Goal: Contribute content: Add original content to the website for others to see

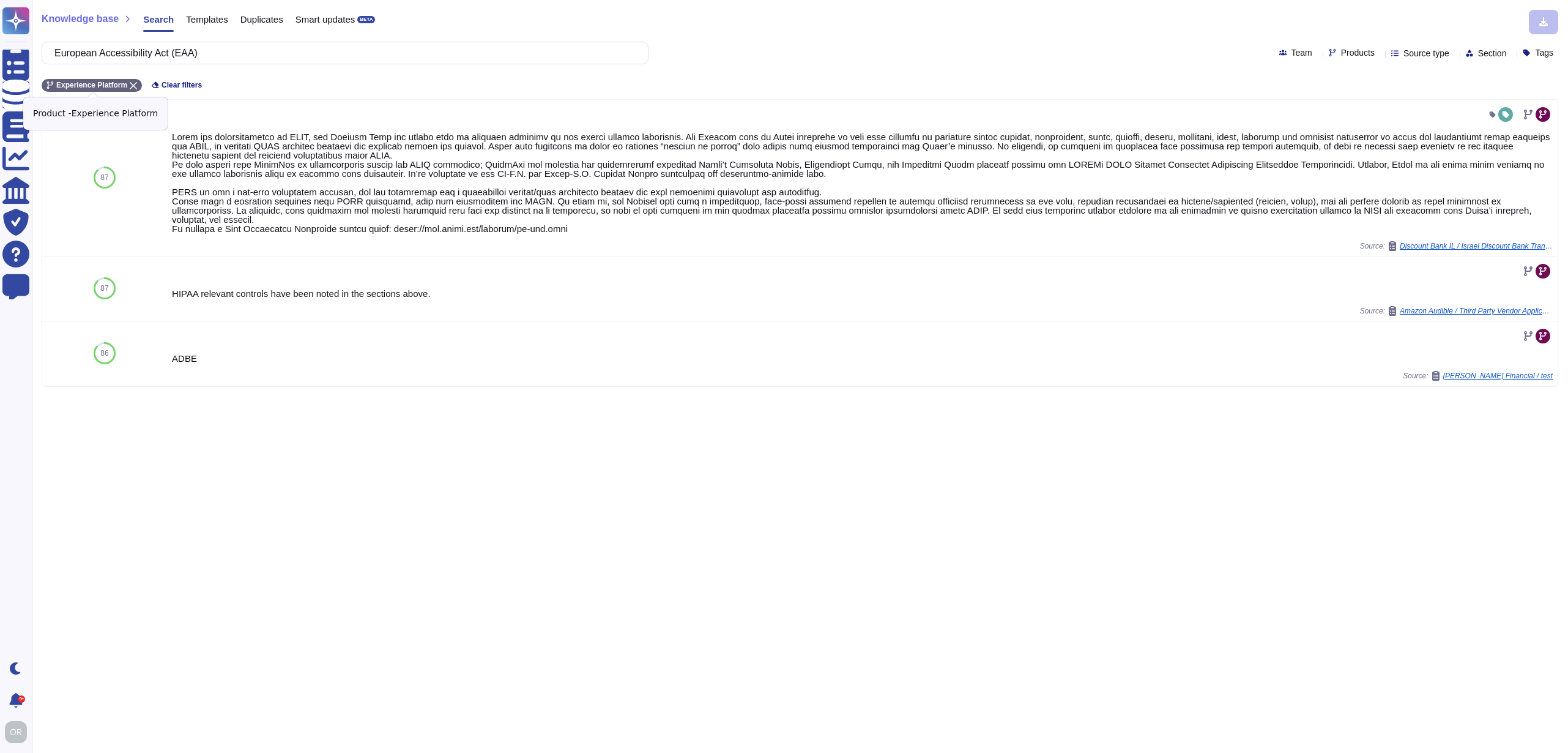
click at [137, 85] on icon at bounding box center [133, 85] width 7 height 7
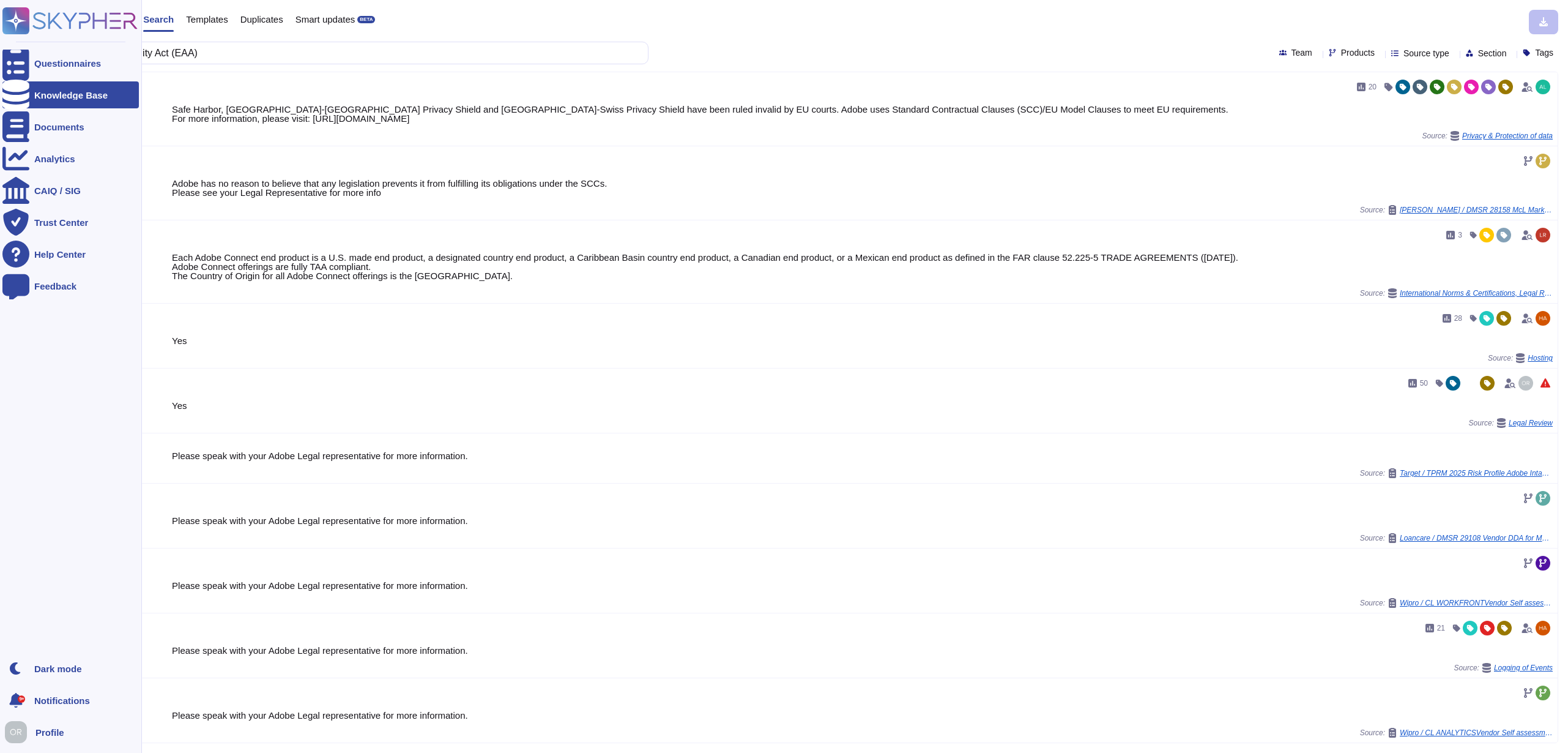
click at [70, 97] on div "Knowledge Base" at bounding box center [71, 95] width 74 height 9
click at [20, 18] on rect at bounding box center [16, 20] width 27 height 27
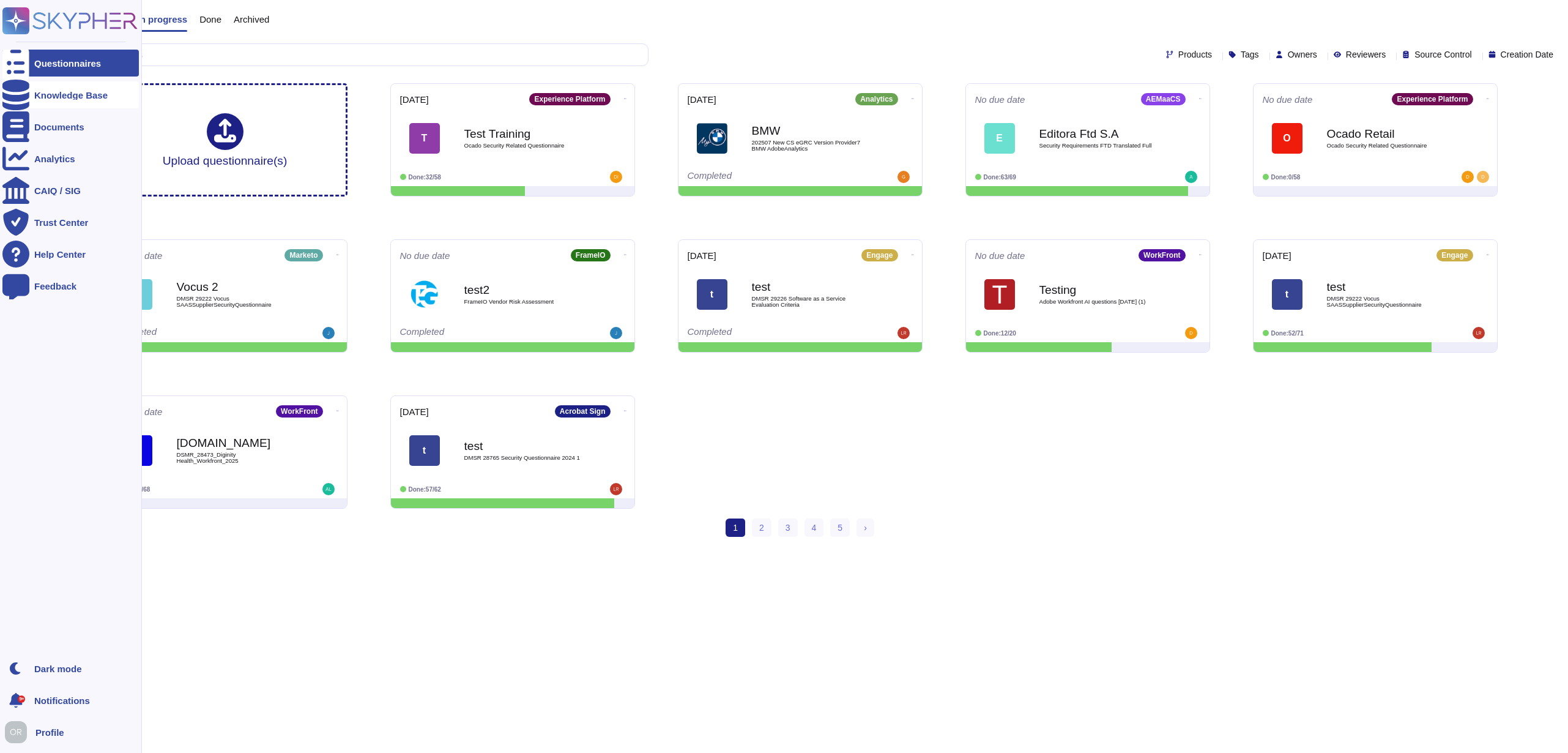
click at [90, 95] on div "Knowledge Base" at bounding box center [71, 95] width 74 height 9
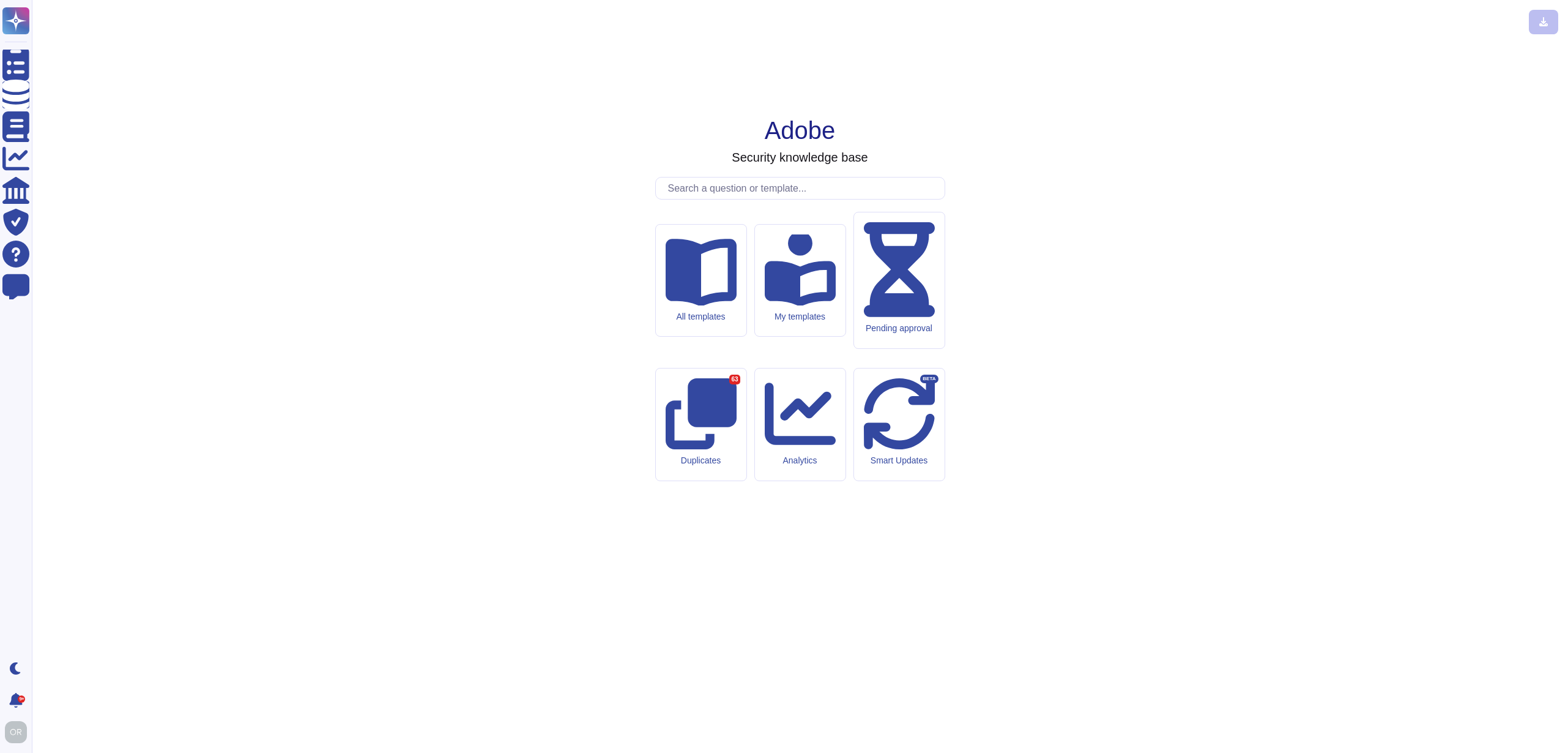
click at [704, 306] on icon at bounding box center [701, 270] width 71 height 71
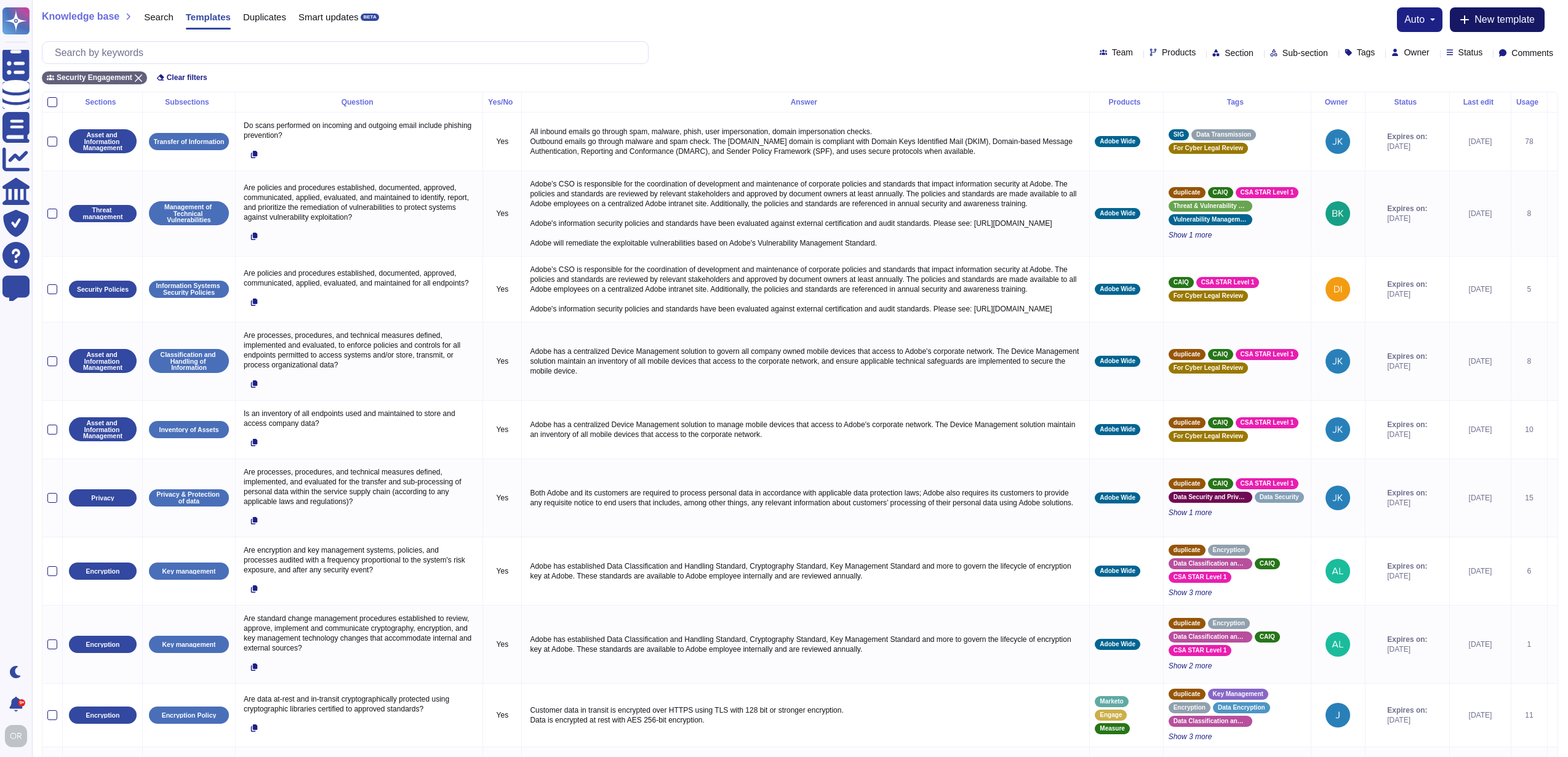
click at [1487, 20] on span "New template" at bounding box center [1505, 19] width 60 height 10
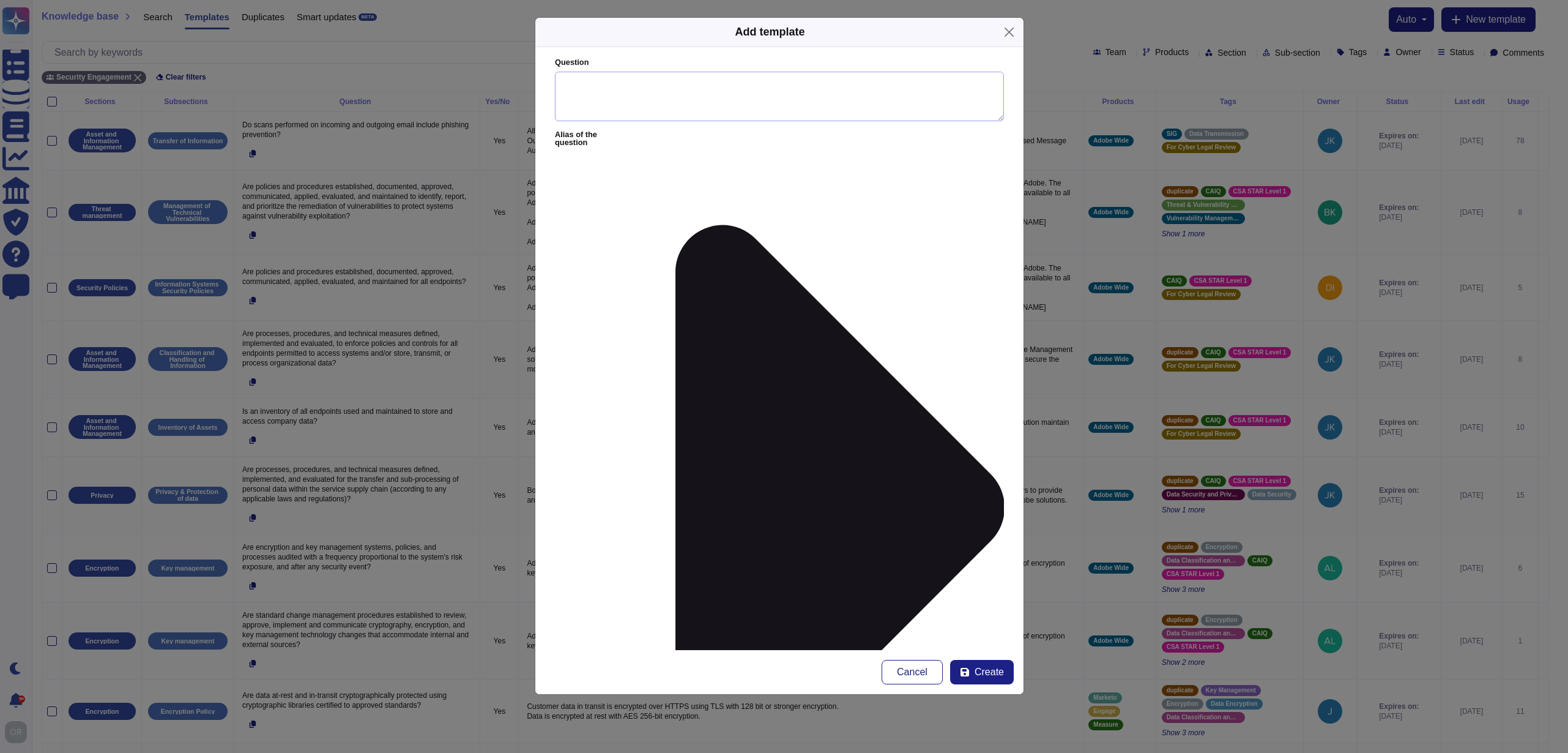
click at [750, 85] on textarea "Question" at bounding box center [780, 97] width 449 height 50
drag, startPoint x: 571, startPoint y: 83, endPoint x: 556, endPoint y: 83, distance: 15.0
click at [556, 83] on textarea "Is Adobe Experience Platform" at bounding box center [780, 97] width 449 height 50
click at [735, 84] on textarea "Does Adobe Experience Platform" at bounding box center [780, 97] width 449 height 50
paste textarea "AEP complies with the European Accessibility Act 2019"
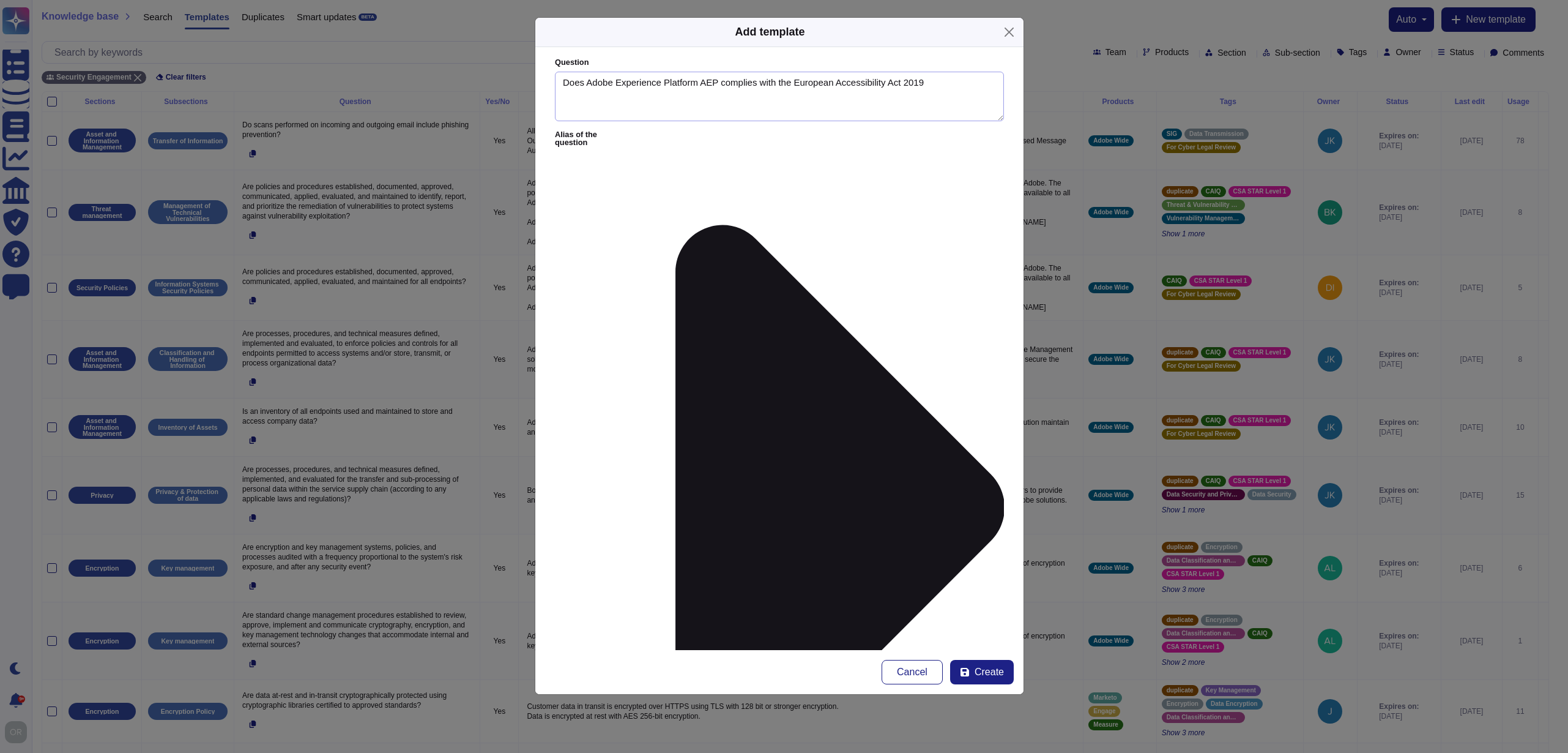
click at [713, 80] on textarea "Does Adobe Experience Platform AEP complies with the European Accessibility Act…" at bounding box center [780, 97] width 449 height 50
click at [891, 81] on textarea "Does Adobe Experience Platform complies with the European Accessibility Act 2019" at bounding box center [780, 97] width 449 height 50
click at [972, 81] on textarea "Does Adobe Experience Platform complies with the European Accessibility Act (EA…" at bounding box center [780, 97] width 449 height 50
click at [725, 81] on textarea "Does Adobe Experience Platform complies with the European Accessibility Act (EA…" at bounding box center [780, 97] width 449 height 50
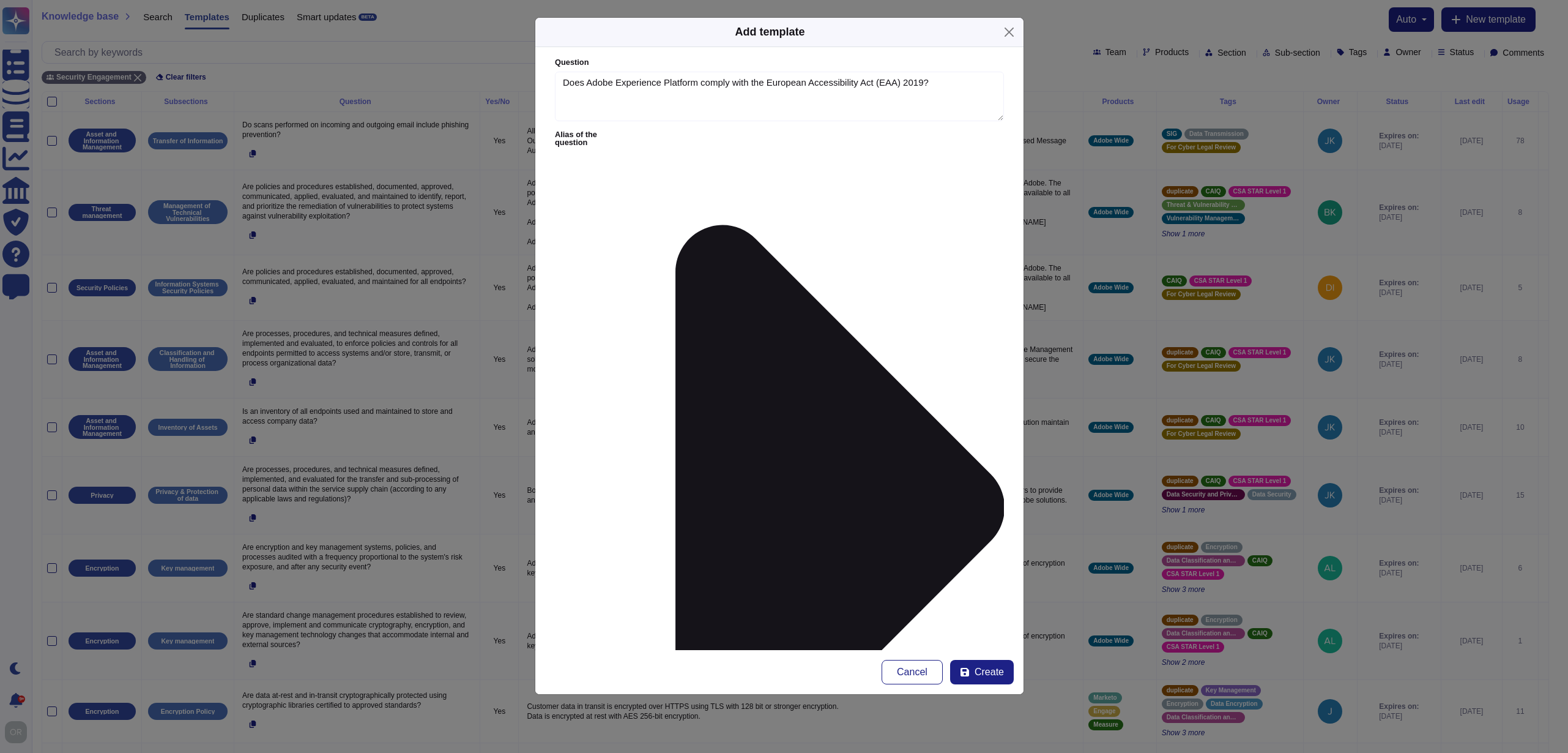
type textarea "Does Adobe Experience Platform comply with the European Accessibility Act (EAA)…"
paste textarea "Yes, AEP is EAA Compliant, through conformance with the harmonised standard EN …"
paste textarea "[URL][DOMAIN_NAME]"
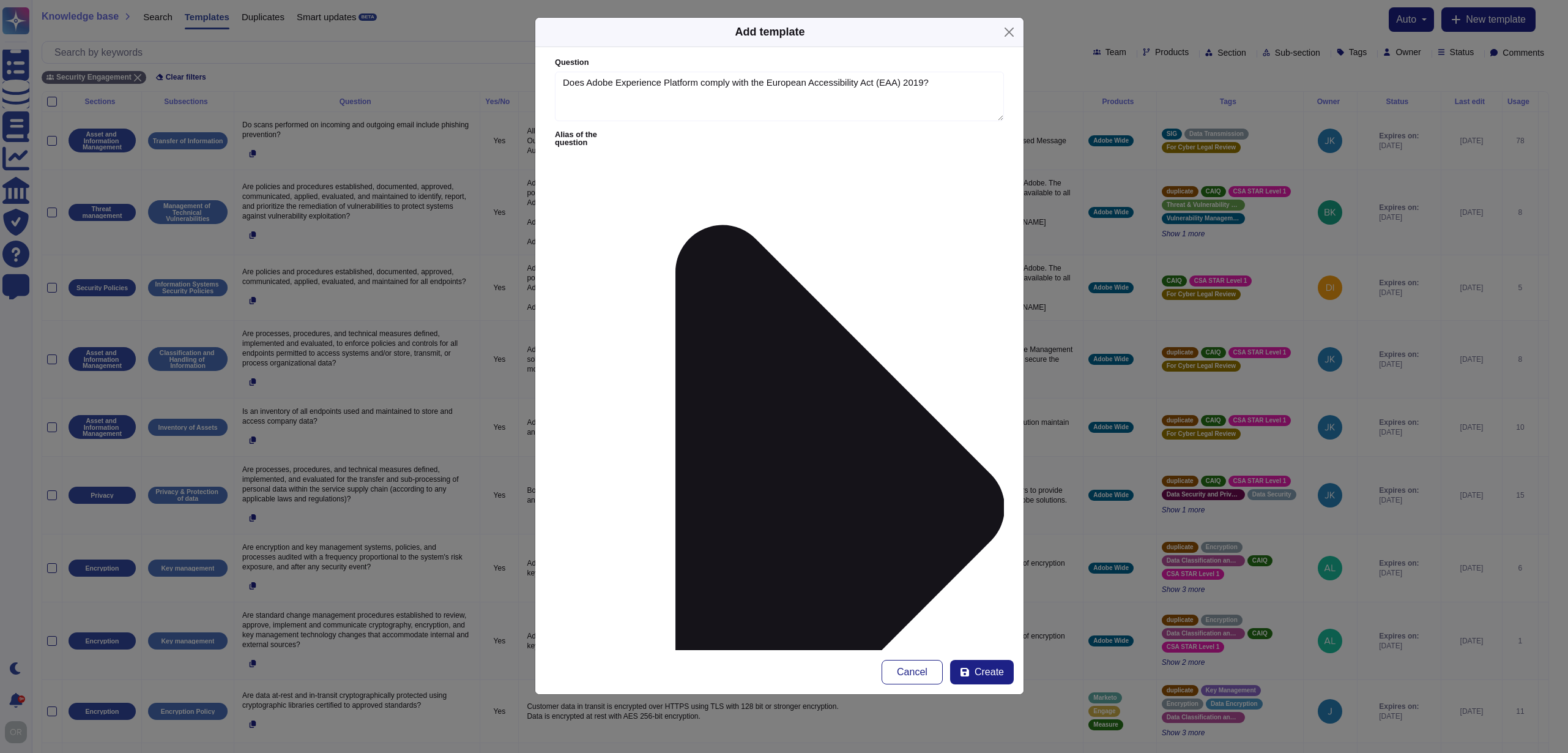
paste textarea "[URL][DOMAIN_NAME]"
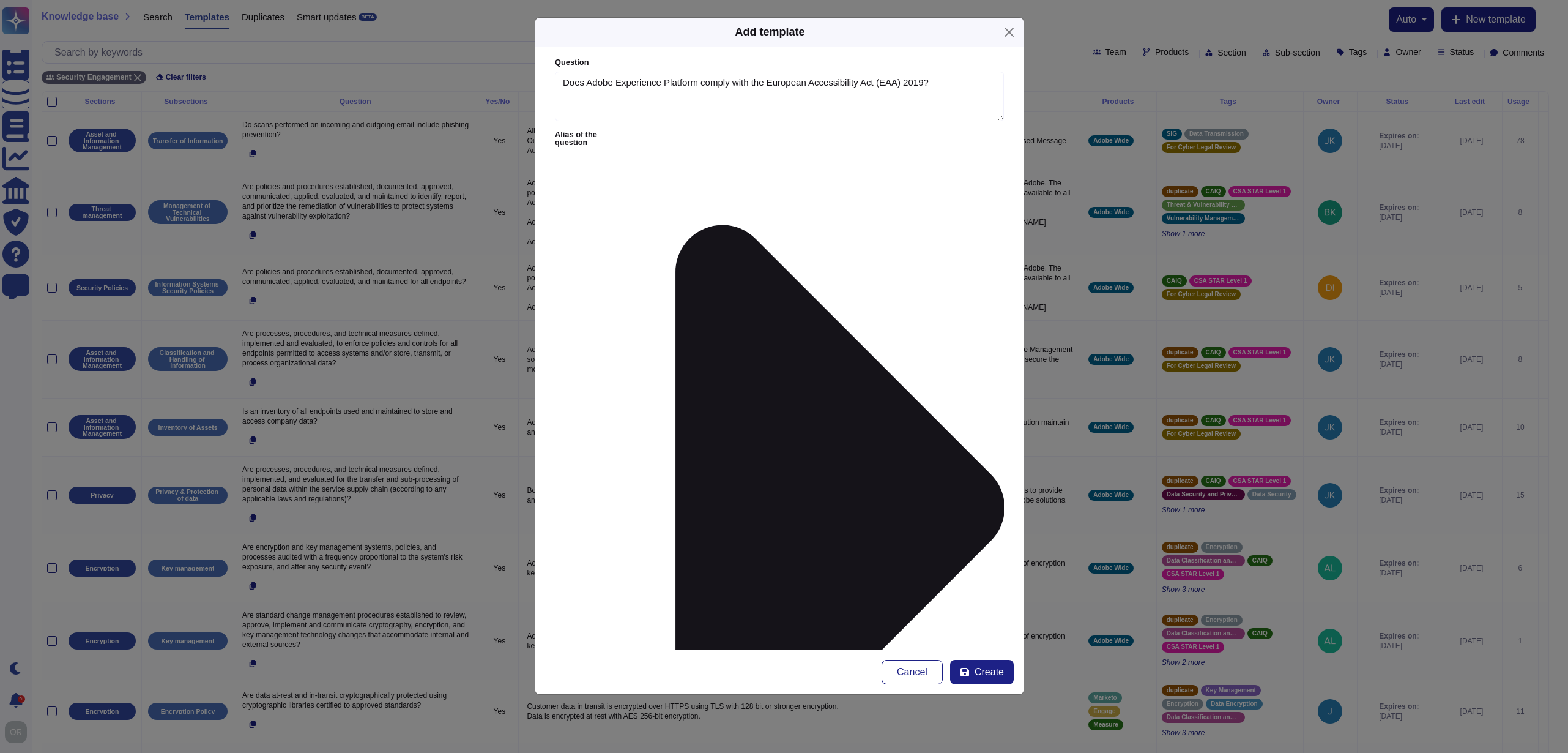
type textarea "Yes, AEP is EAA Compliant, through conformance with the harmonised standard EN …"
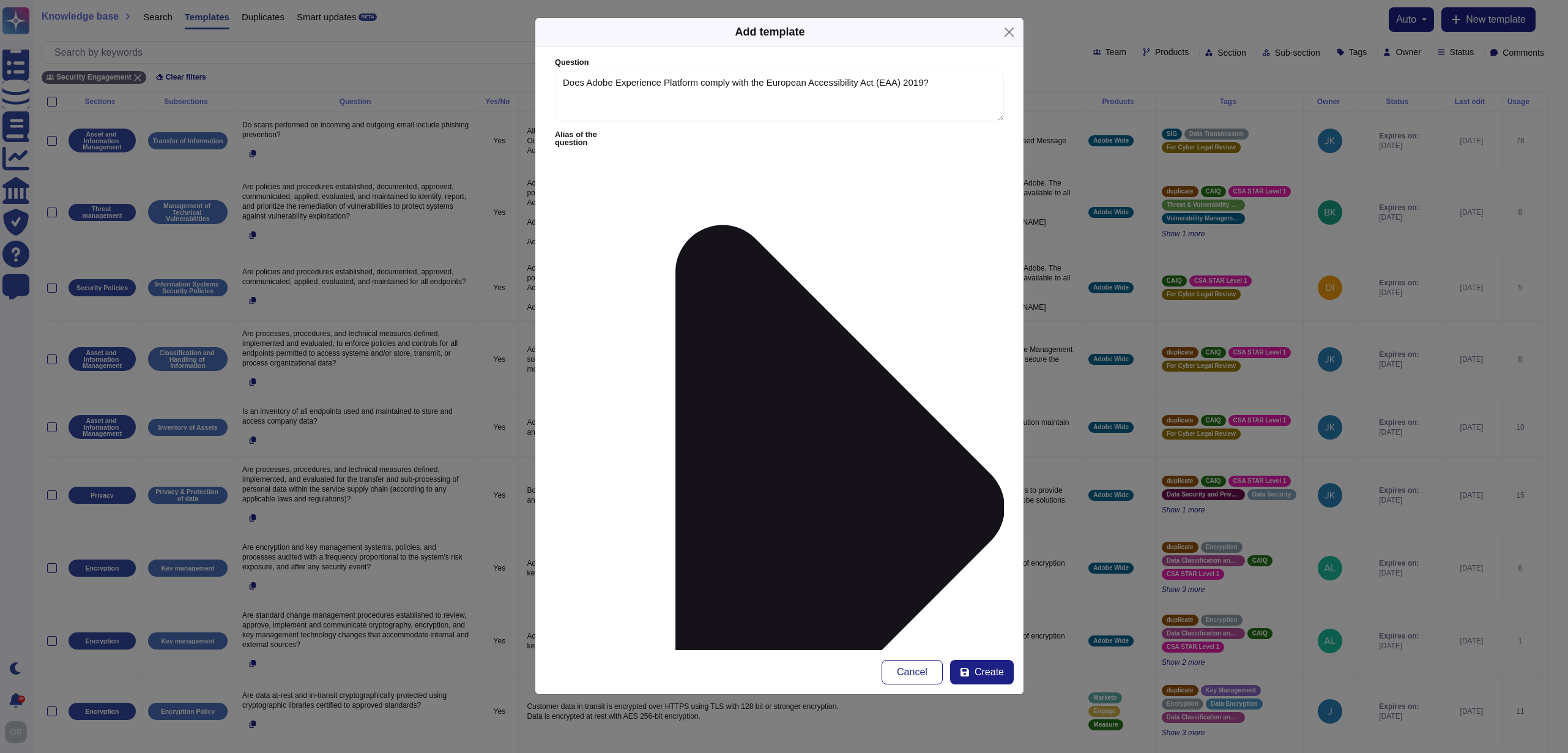
type input "platform"
click at [894, 403] on div "Experience Cloud Offering/ Experience Platform" at bounding box center [928, 403] width 97 height 27
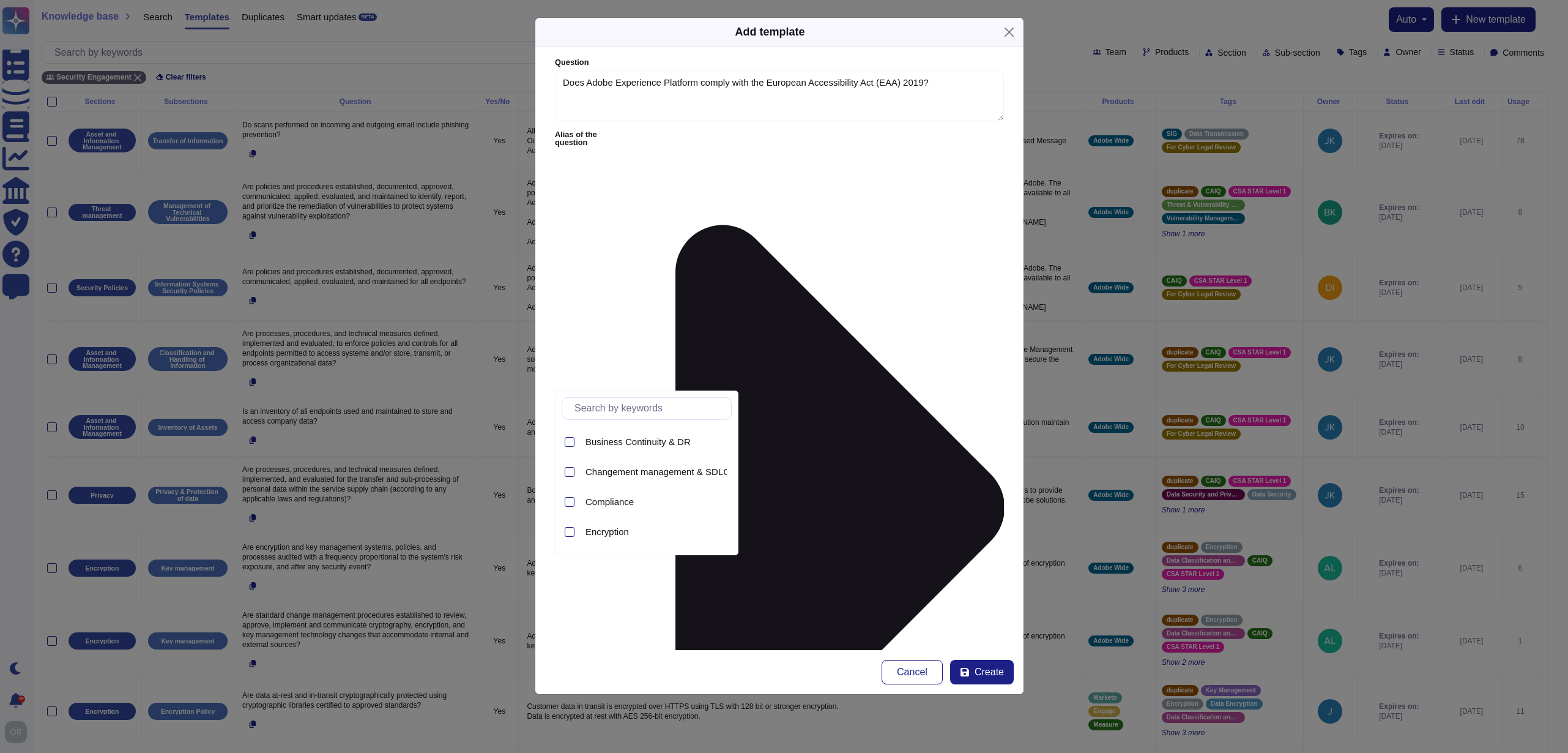
scroll to position [126, 0]
click at [614, 498] on span "Compliance" at bounding box center [610, 493] width 49 height 11
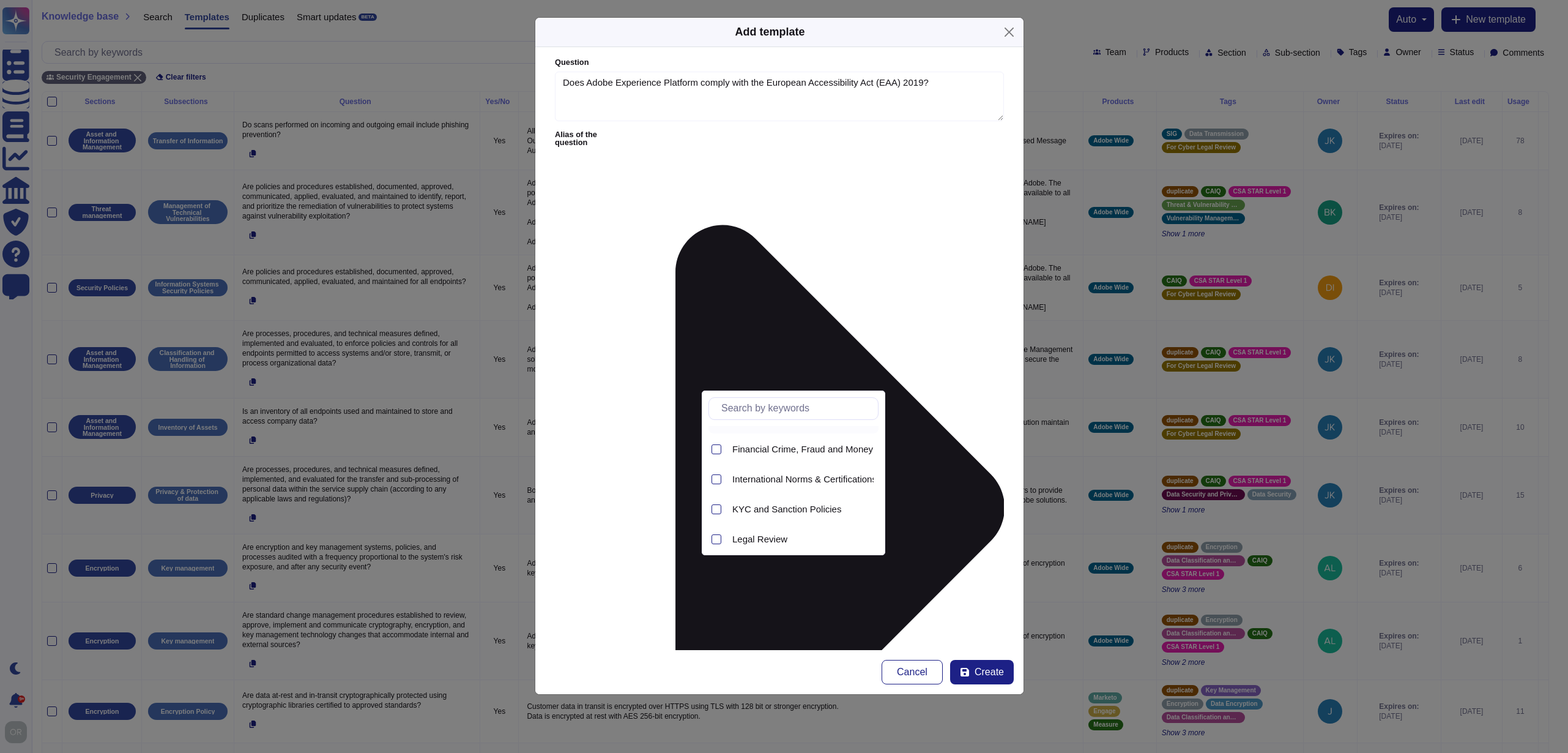
scroll to position [53, 0]
click at [766, 475] on span "International Norms & Certifications" at bounding box center [805, 476] width 145 height 11
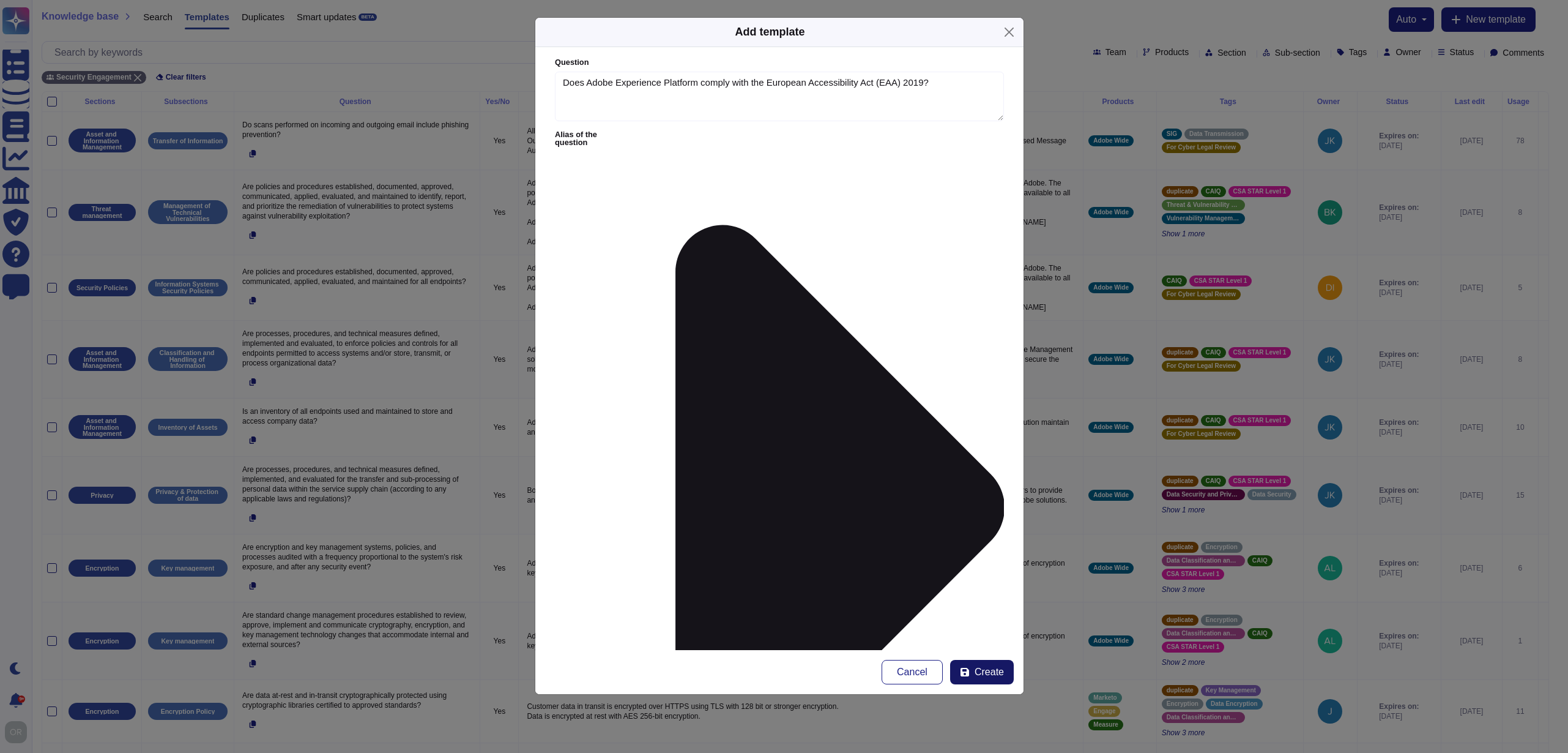
click at [977, 670] on span "Create" at bounding box center [989, 672] width 30 height 10
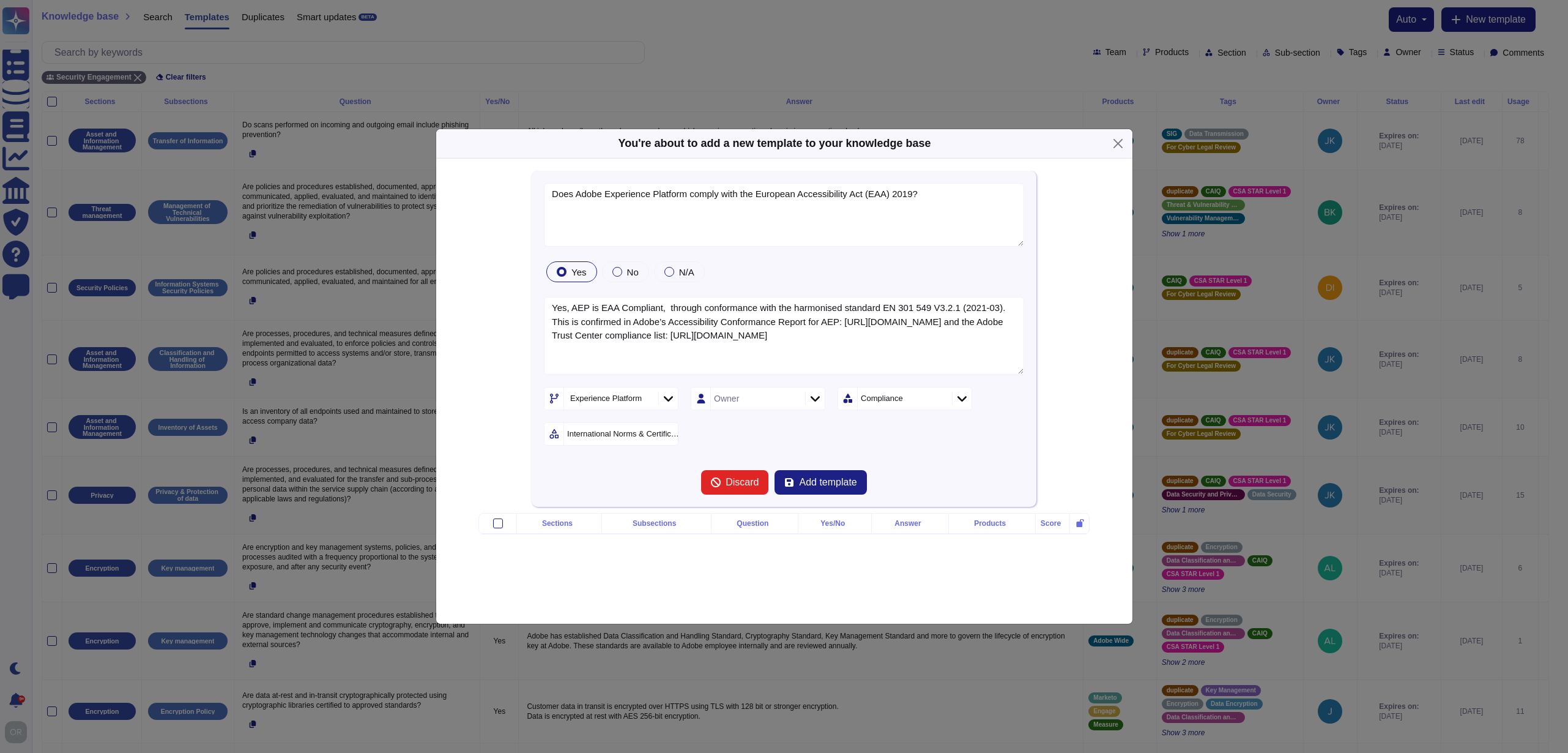
type textarea "Does Adobe Experience Platform comply with the European Accessibility Act (EAA)…"
type textarea "Yes, AEP is EAA Compliant, through conformance with the harmonised standard EN …"
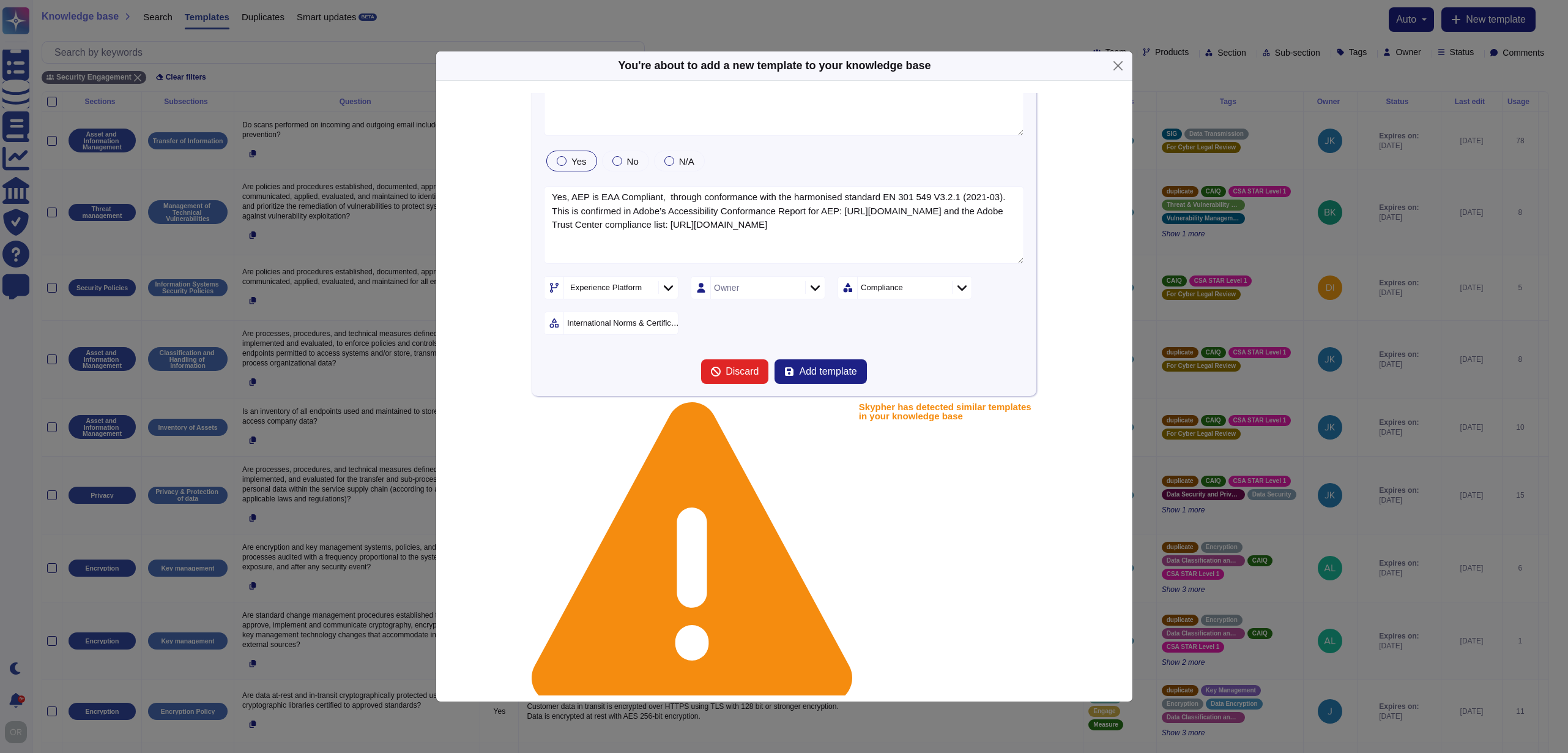
scroll to position [37, 0]
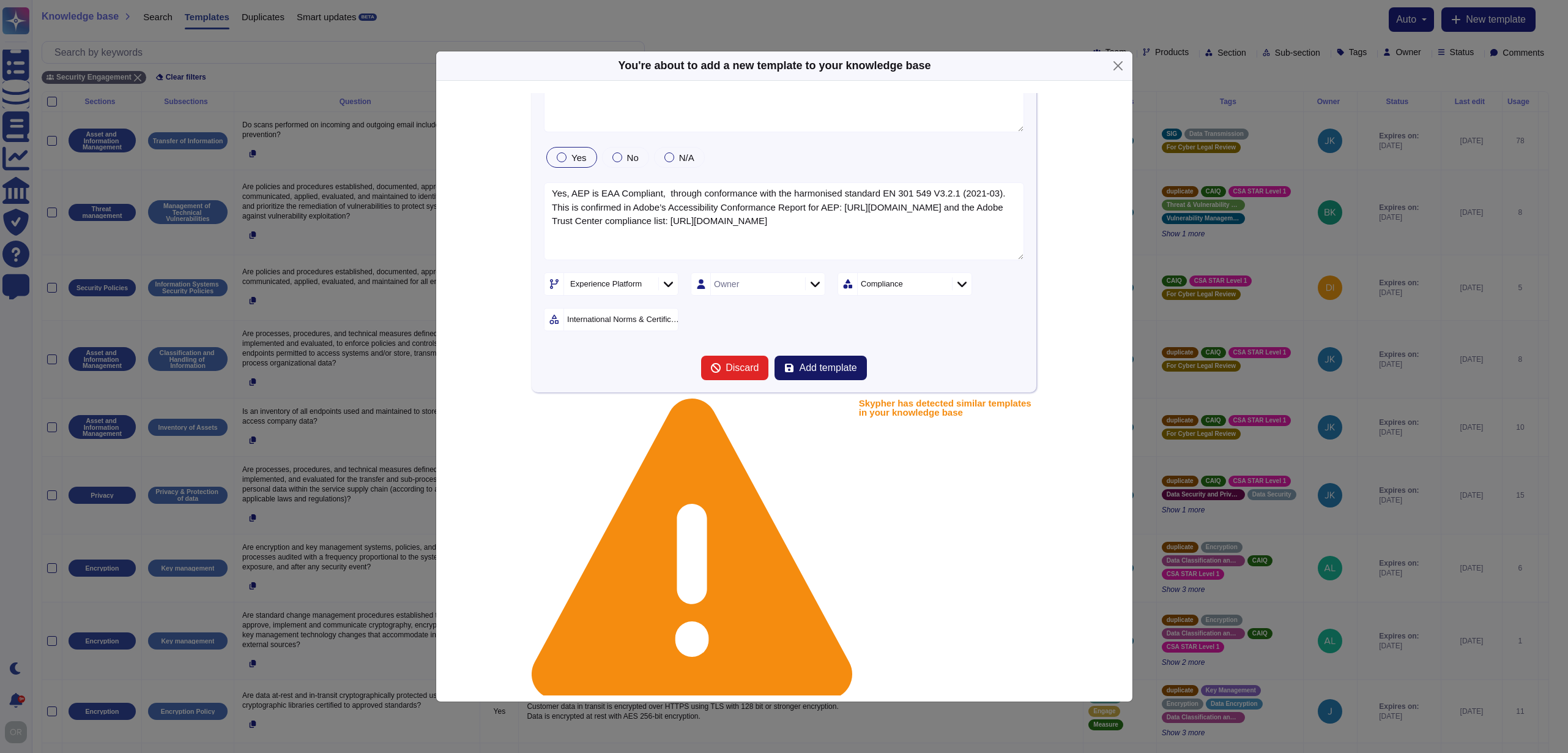
click at [821, 371] on span "Add template" at bounding box center [828, 367] width 58 height 10
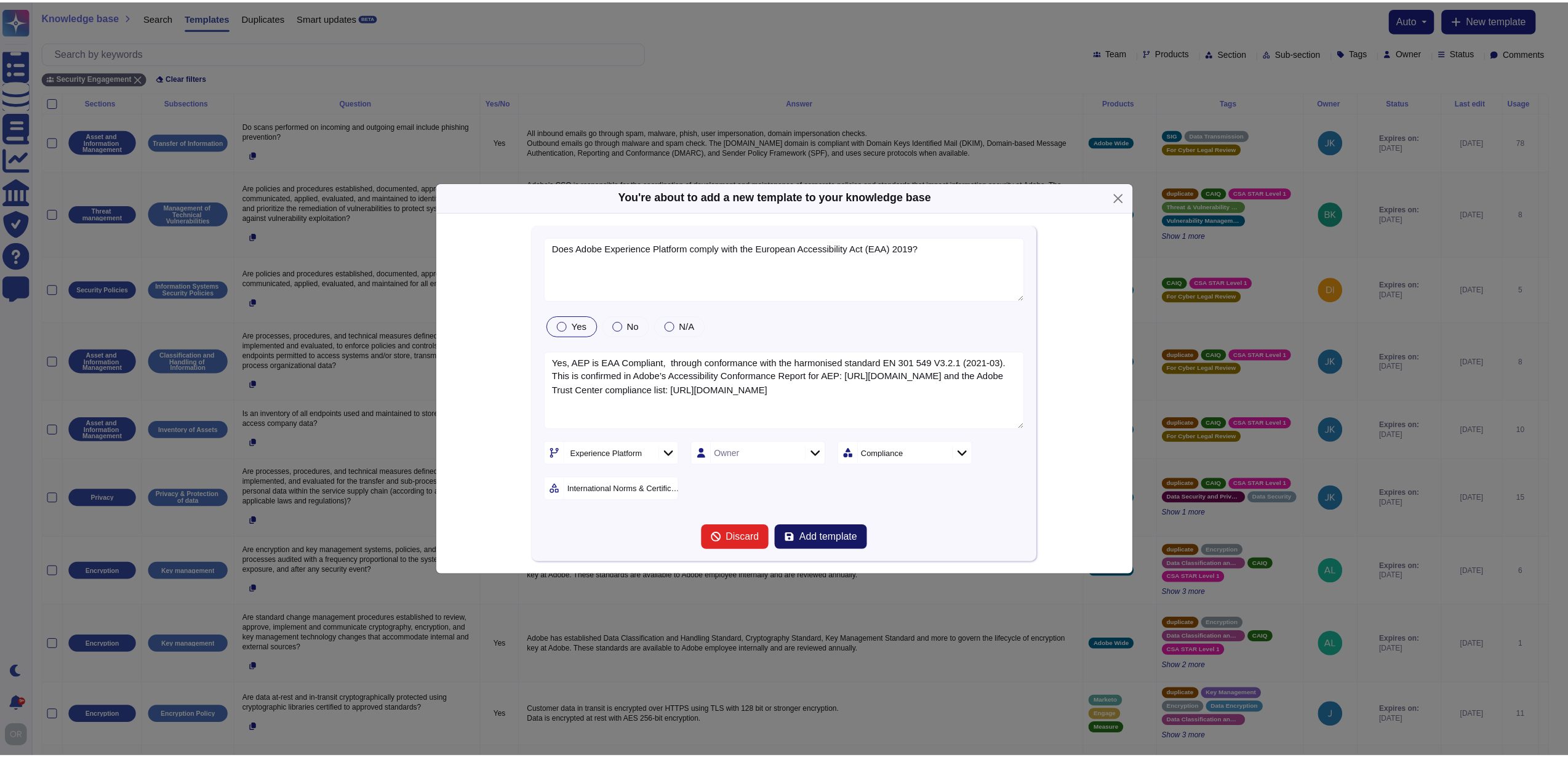
scroll to position [0, 0]
